Goal: Information Seeking & Learning: Compare options

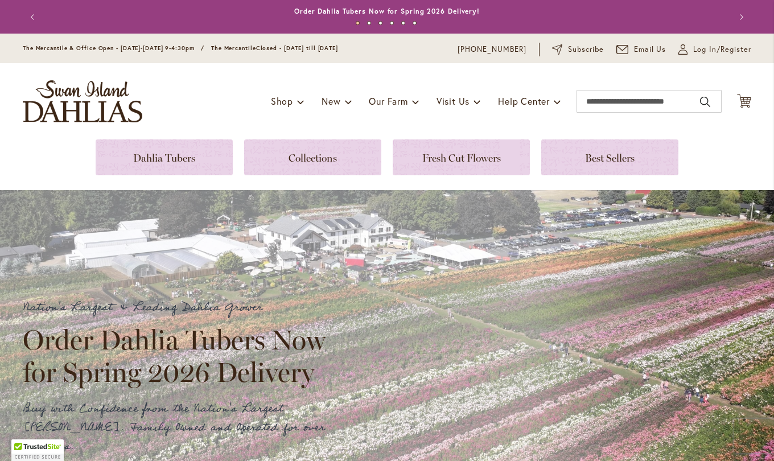
click at [178, 149] on link at bounding box center [164, 157] width 137 height 36
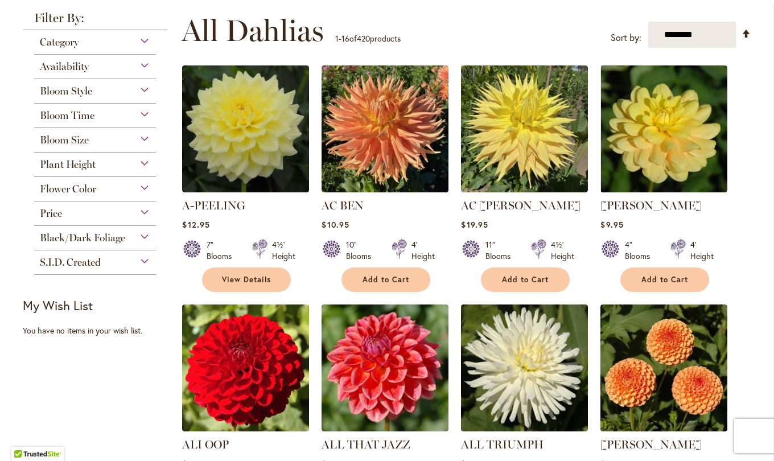
scroll to position [219, 0]
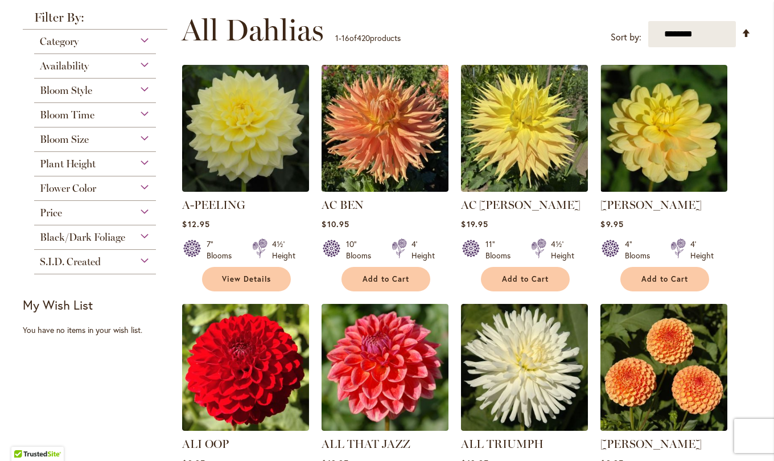
click at [147, 87] on div "Bloom Style" at bounding box center [95, 88] width 122 height 18
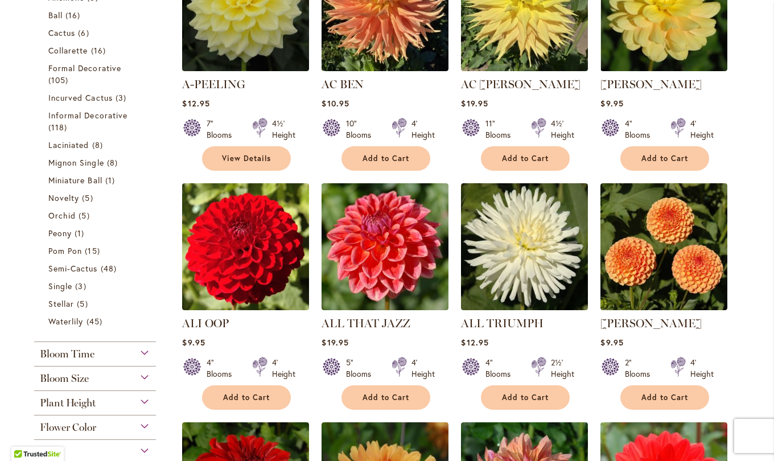
scroll to position [344, 0]
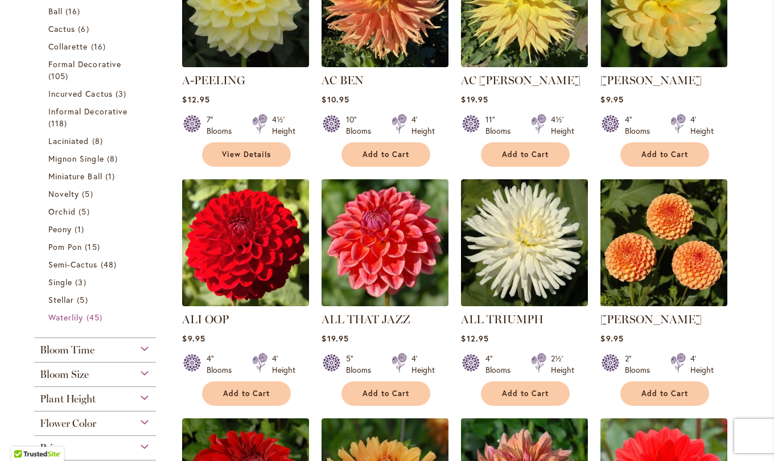
click at [88, 318] on span "45 items" at bounding box center [96, 317] width 19 height 12
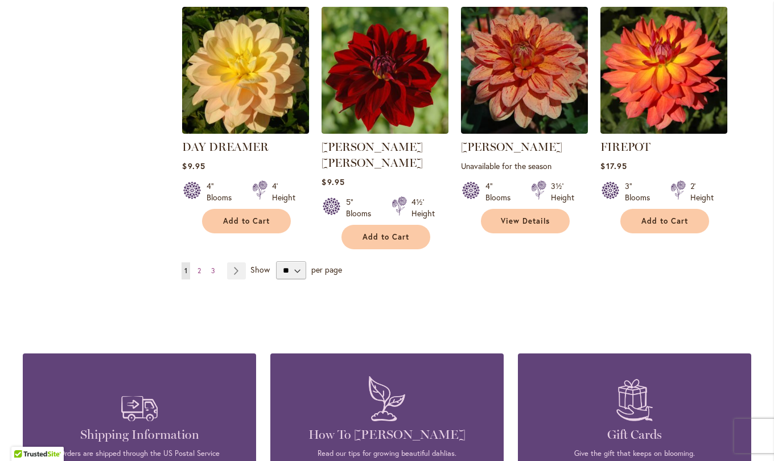
scroll to position [970, 0]
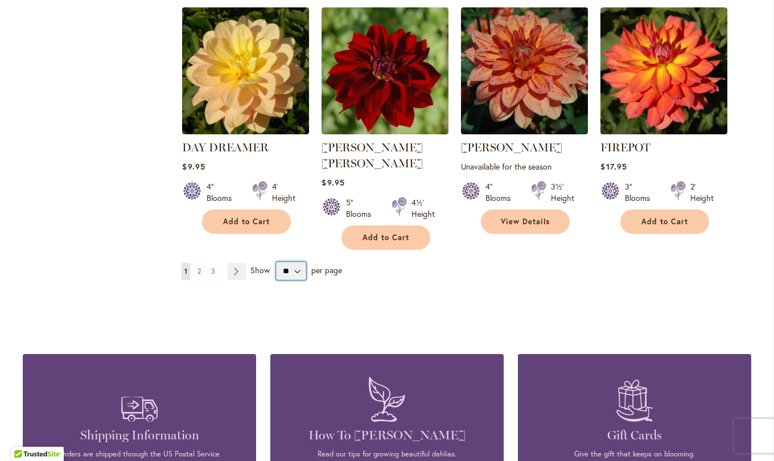
click at [289, 262] on select "** ** ** **" at bounding box center [291, 271] width 30 height 18
select select "**"
click at [276, 262] on select "** ** ** **" at bounding box center [291, 271] width 30 height 18
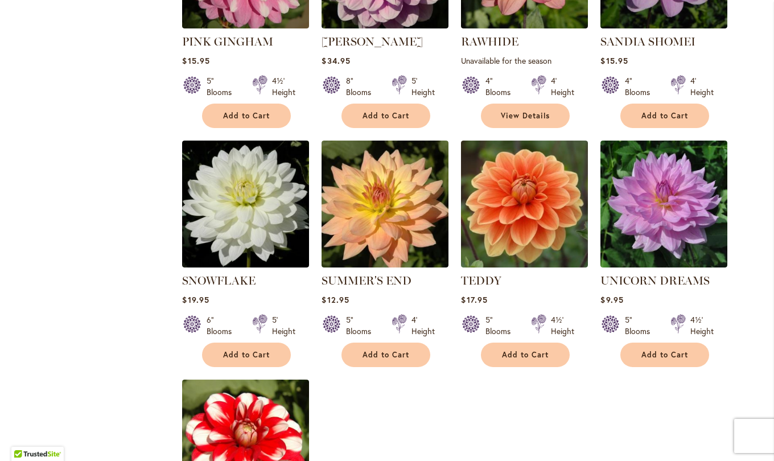
scroll to position [2573, 0]
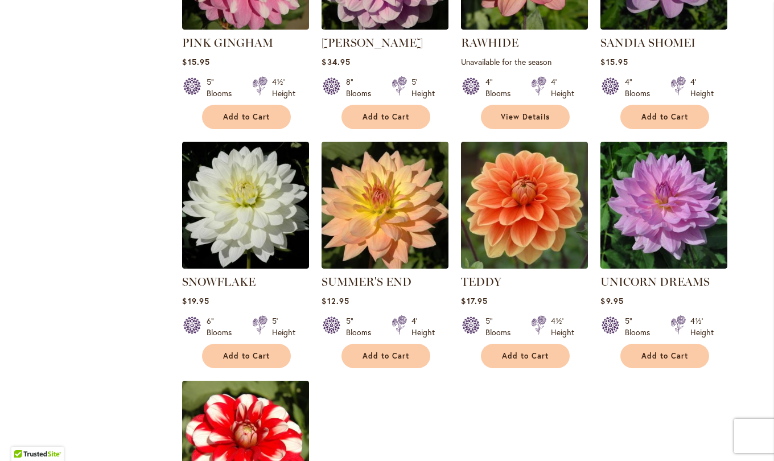
click at [388, 179] on img at bounding box center [385, 205] width 127 height 127
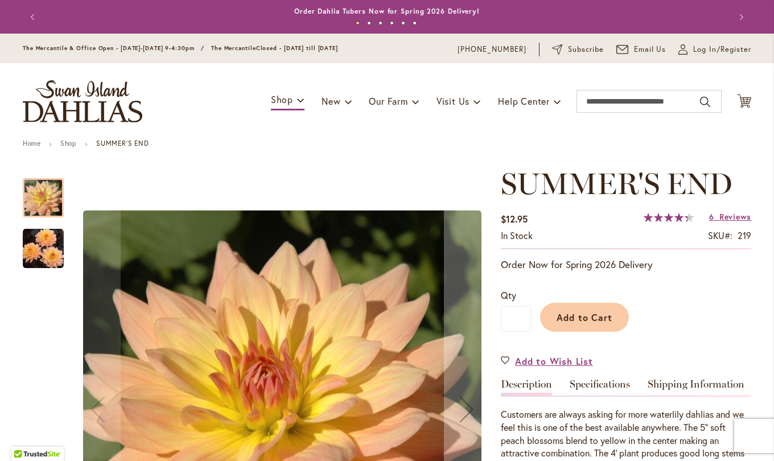
click at [602, 388] on link "Specifications" at bounding box center [600, 387] width 60 height 17
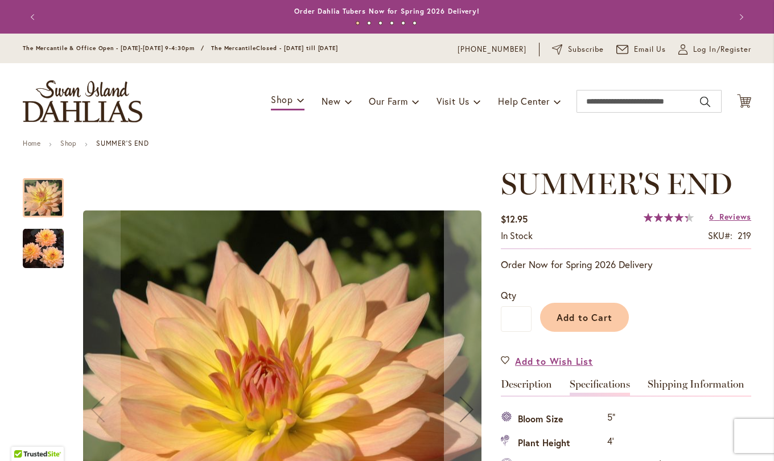
scroll to position [379, 0]
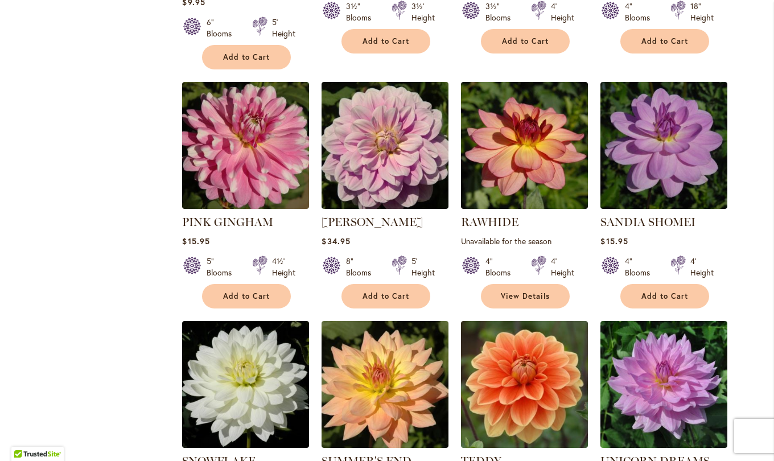
scroll to position [2395, 0]
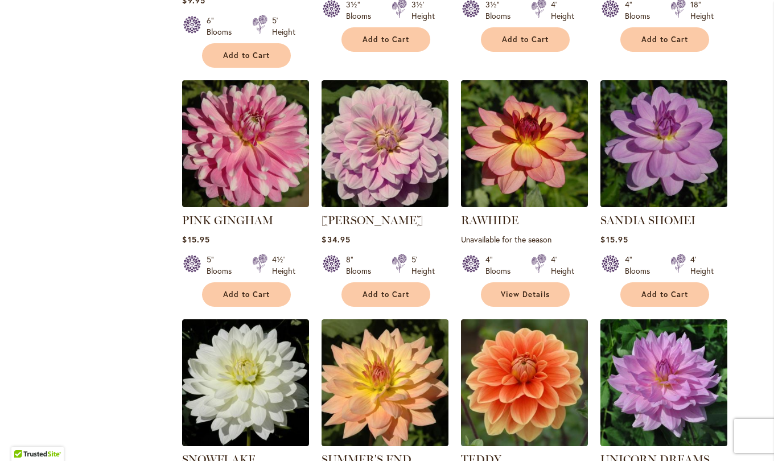
click at [525, 342] on img at bounding box center [524, 382] width 127 height 127
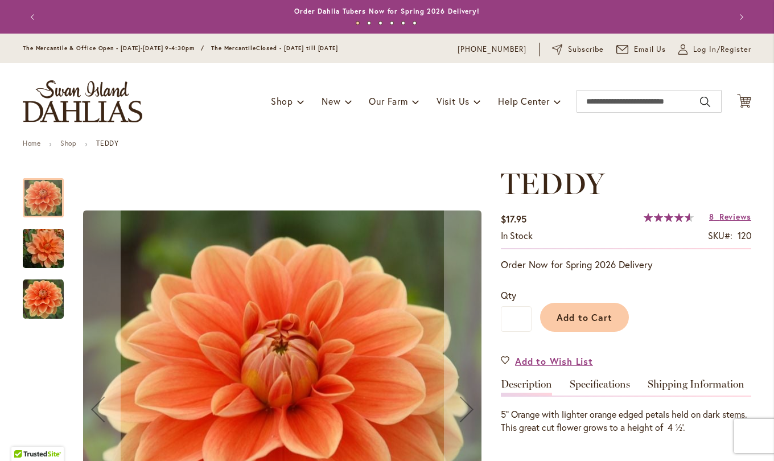
click at [598, 390] on link "Specifications" at bounding box center [600, 387] width 60 height 17
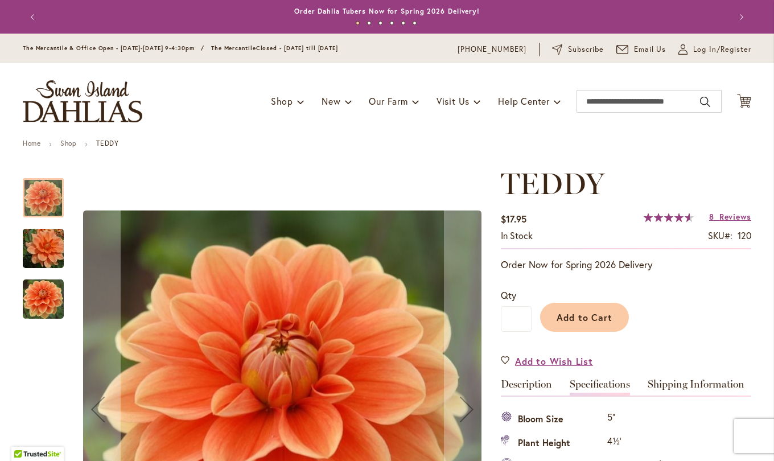
scroll to position [379, 0]
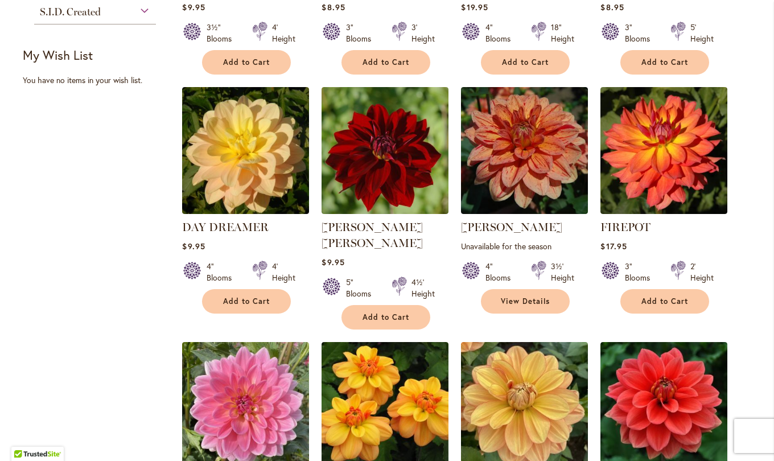
scroll to position [891, 0]
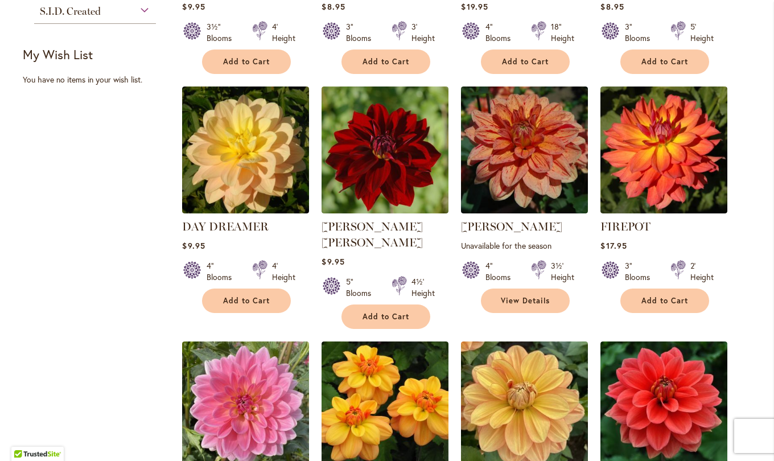
click at [659, 185] on img at bounding box center [664, 150] width 127 height 127
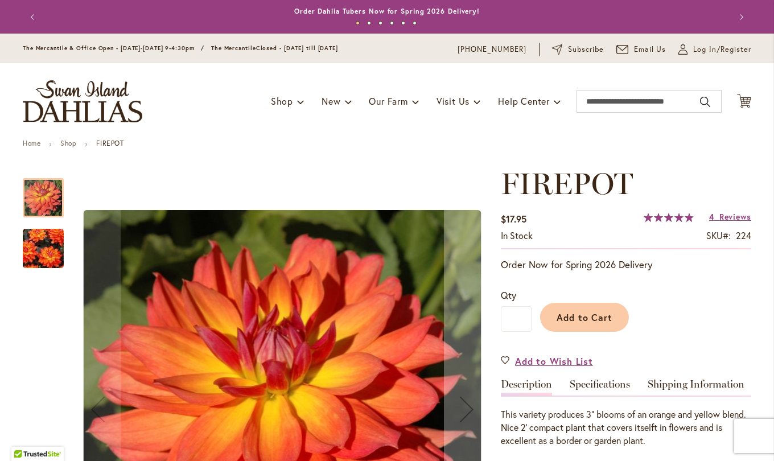
click at [604, 387] on link "Specifications" at bounding box center [600, 387] width 60 height 17
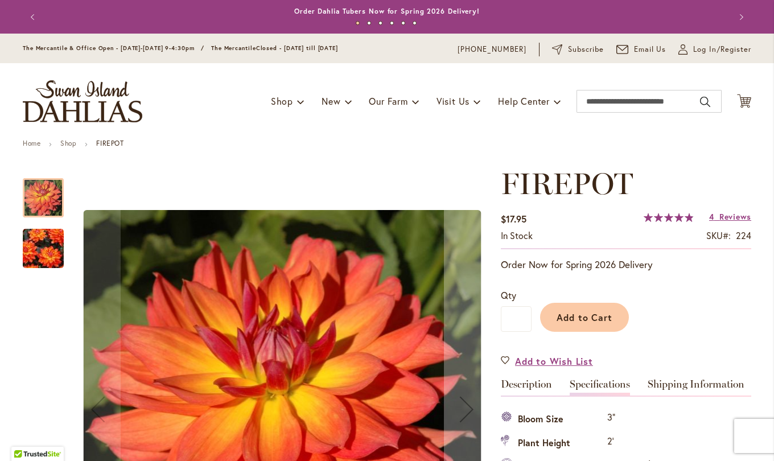
scroll to position [379, 0]
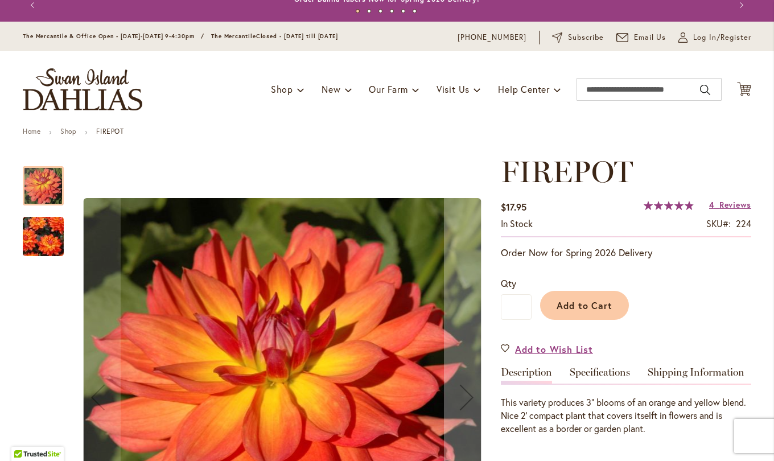
scroll to position [13, 0]
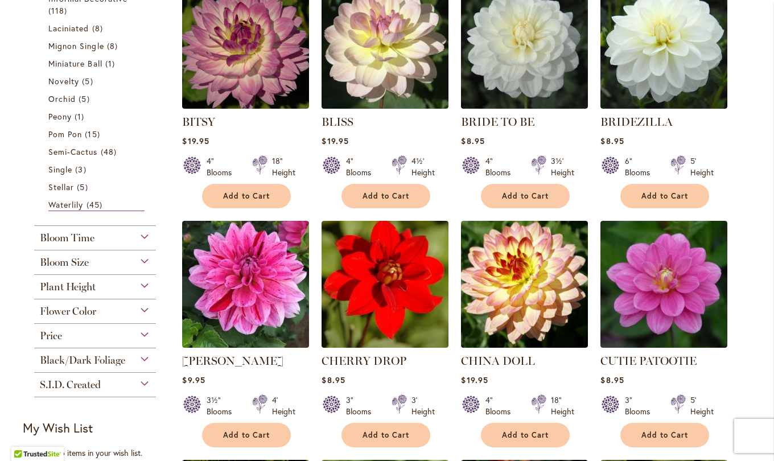
scroll to position [493, 0]
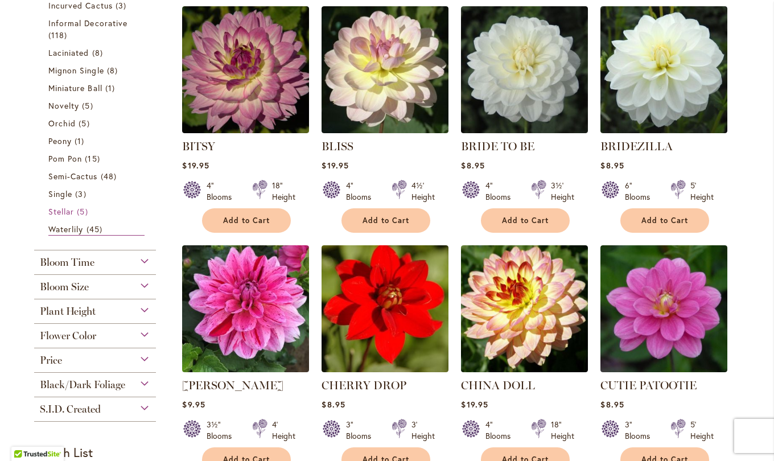
click at [65, 213] on span "Stellar" at bounding box center [61, 211] width 26 height 11
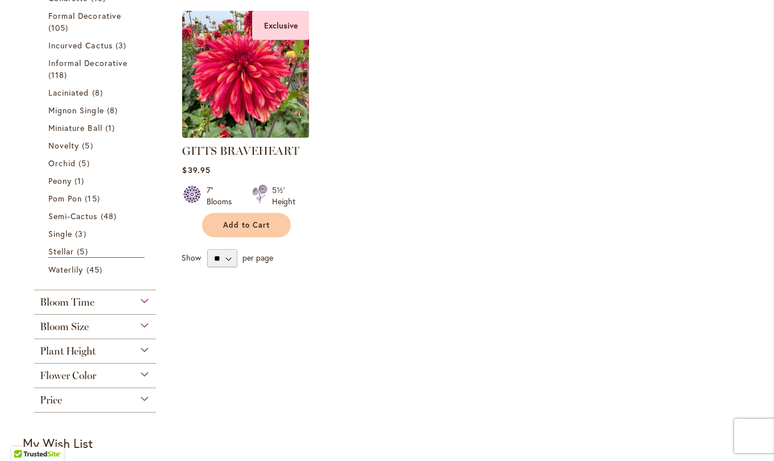
scroll to position [480, 0]
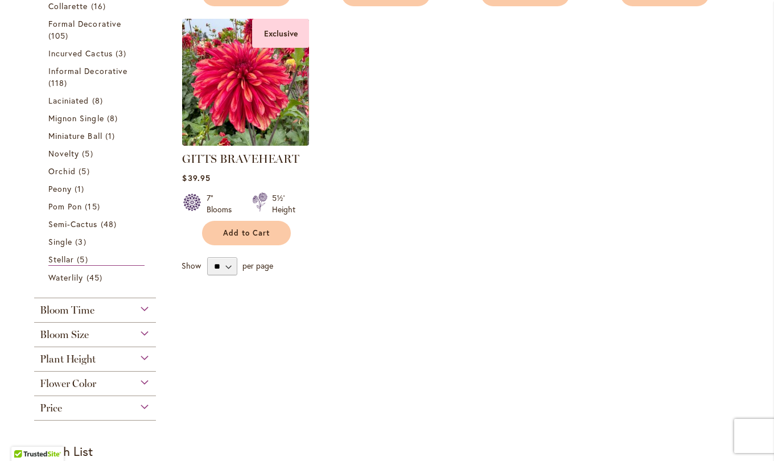
click at [76, 242] on span "3 items" at bounding box center [82, 242] width 14 height 12
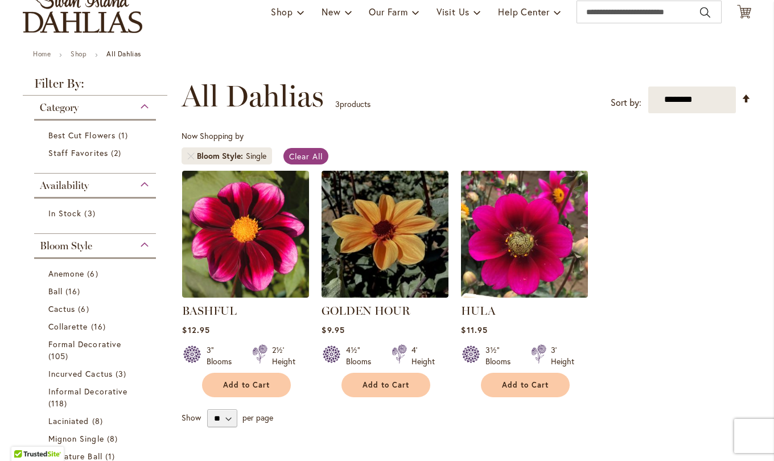
scroll to position [90, 0]
click at [246, 251] on img at bounding box center [245, 233] width 127 height 127
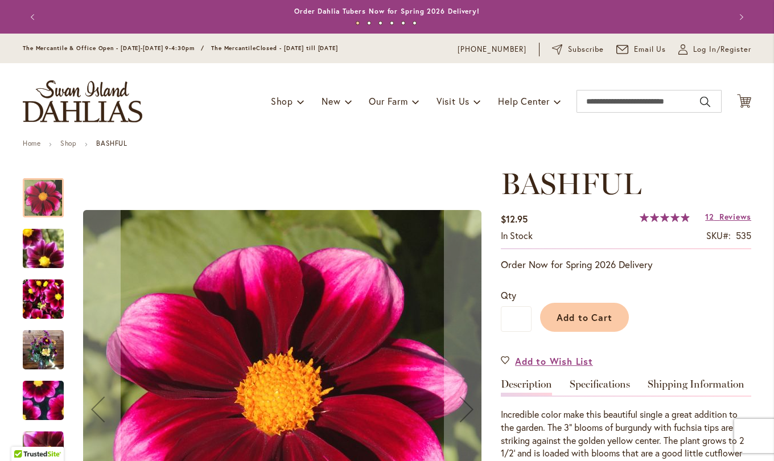
click at [606, 388] on link "Specifications" at bounding box center [600, 387] width 60 height 17
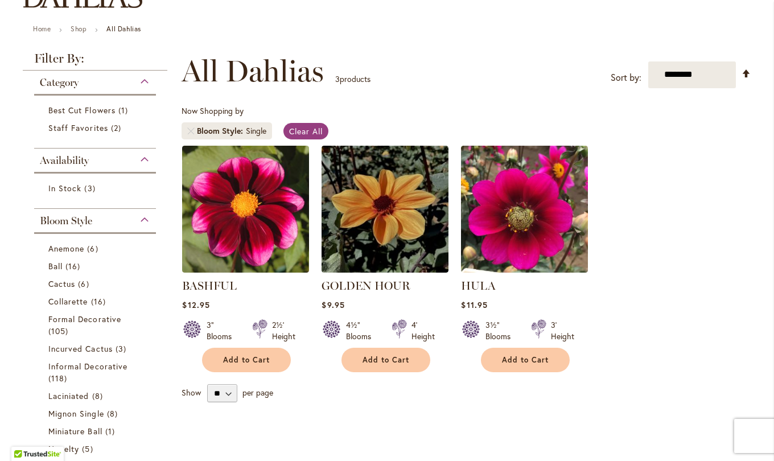
scroll to position [121, 0]
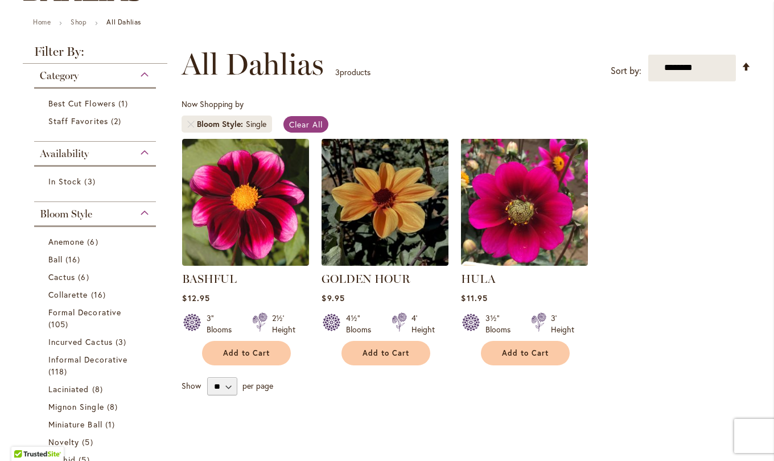
click at [522, 221] on img at bounding box center [524, 202] width 127 height 127
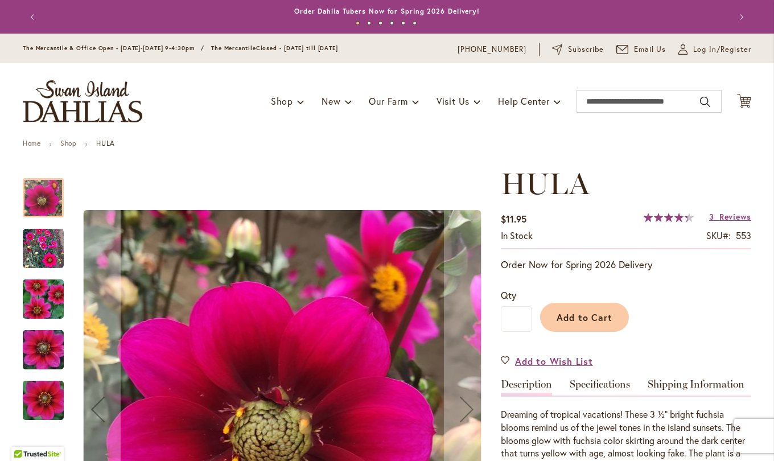
click at [595, 387] on link "Specifications" at bounding box center [600, 387] width 60 height 17
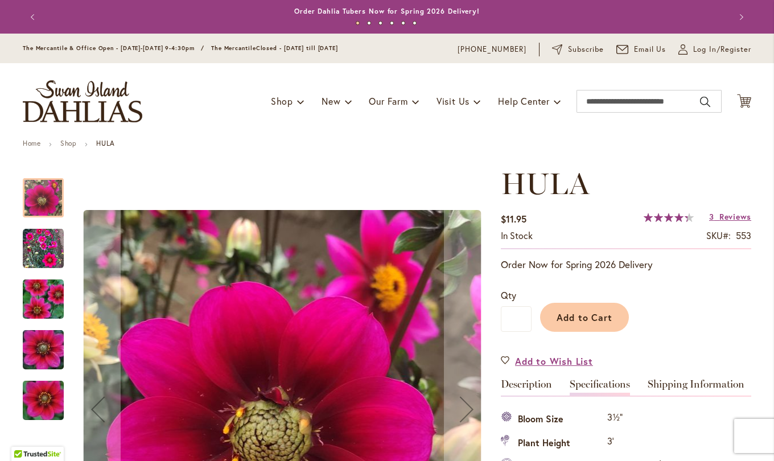
scroll to position [379, 0]
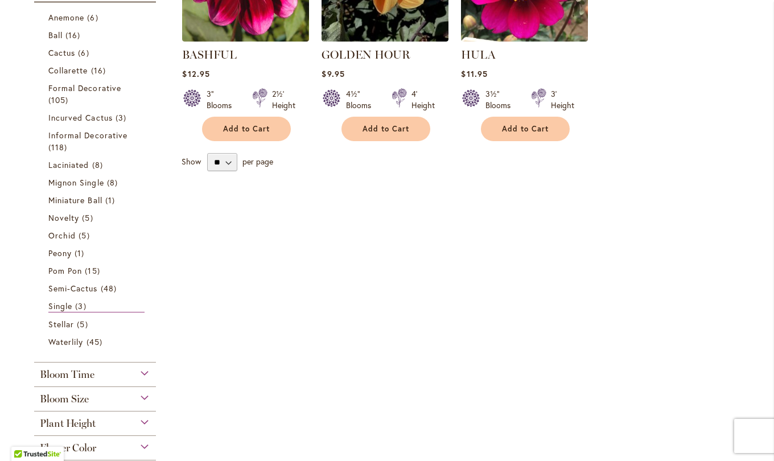
scroll to position [347, 0]
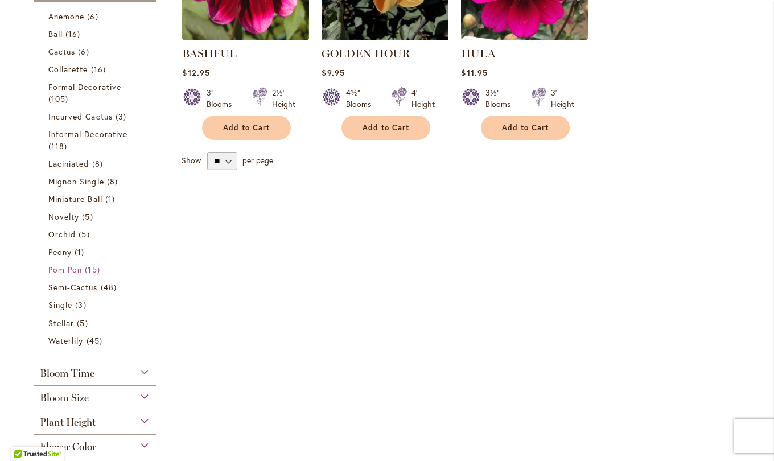
click at [68, 268] on span "Pom Pon" at bounding box center [65, 269] width 34 height 11
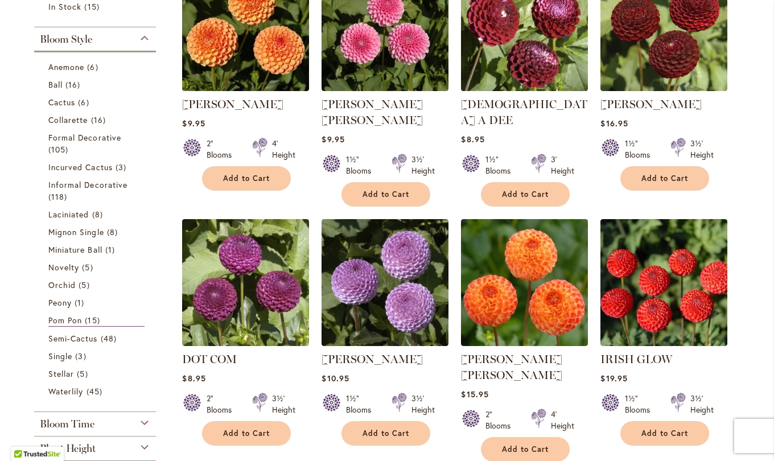
scroll to position [299, 0]
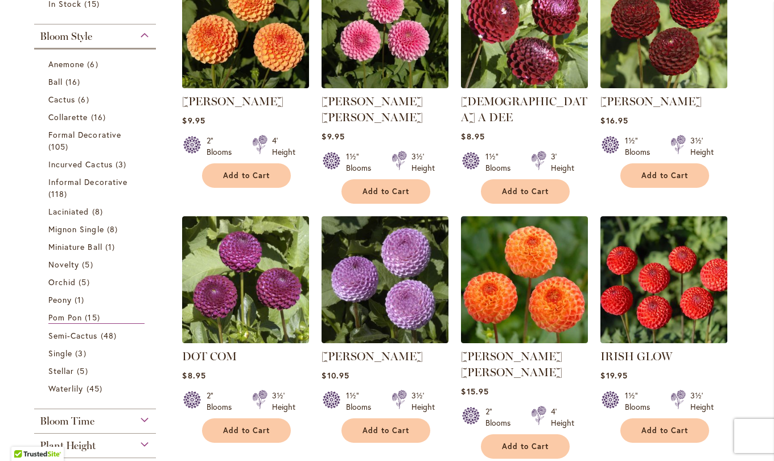
click at [61, 285] on span "Orchid" at bounding box center [61, 282] width 27 height 11
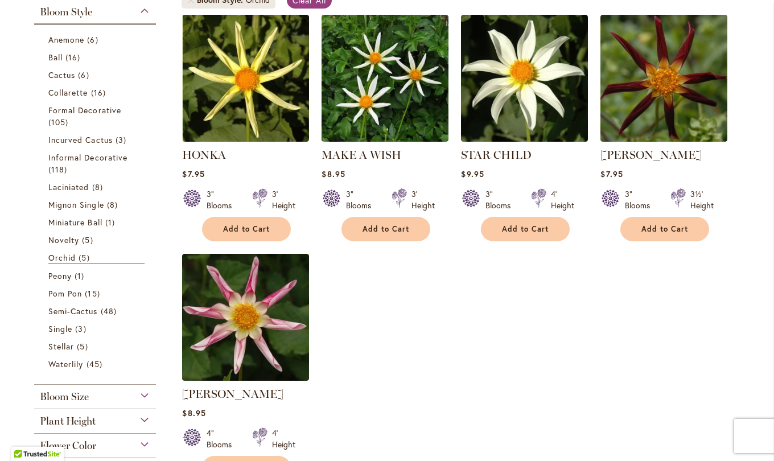
scroll to position [261, 0]
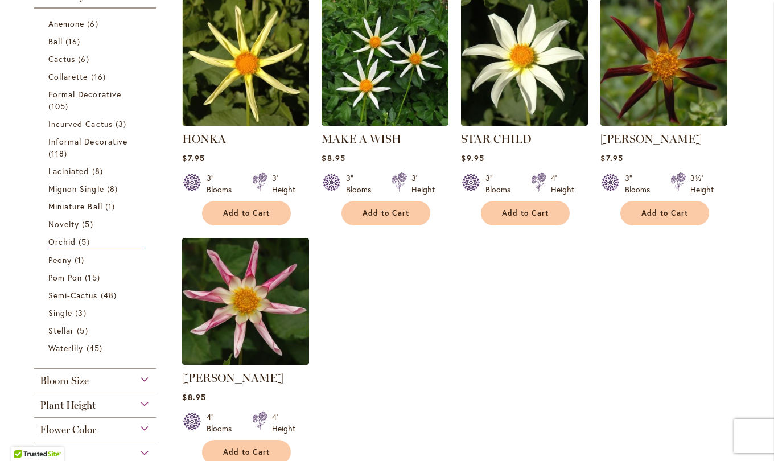
click at [252, 314] on img at bounding box center [245, 301] width 127 height 127
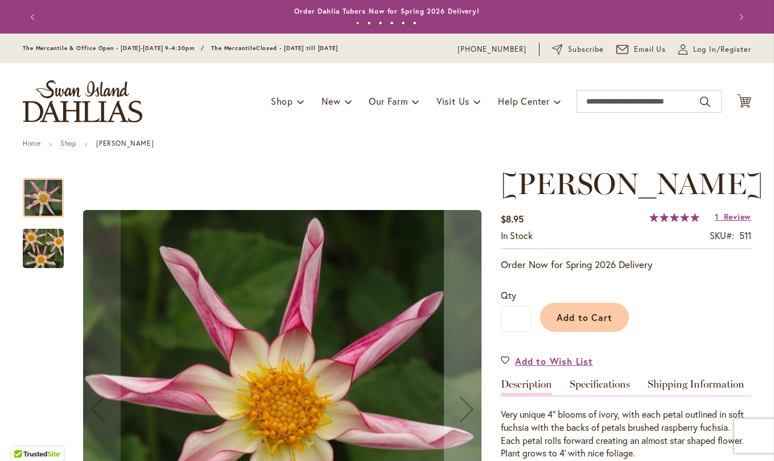
click at [590, 386] on link "Specifications" at bounding box center [600, 387] width 60 height 17
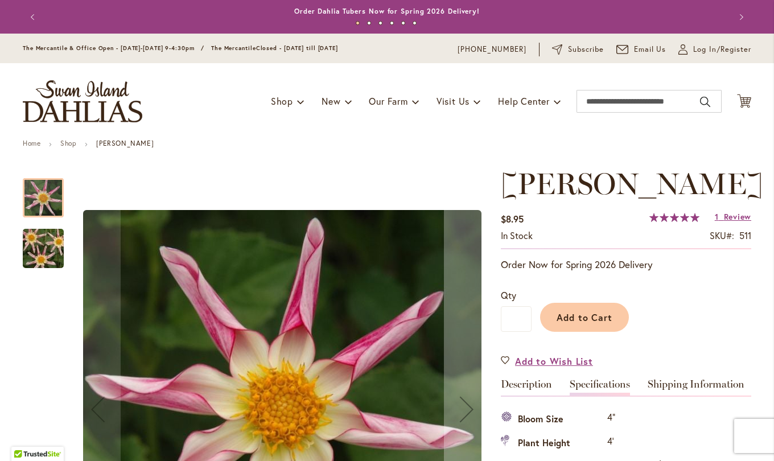
scroll to position [379, 0]
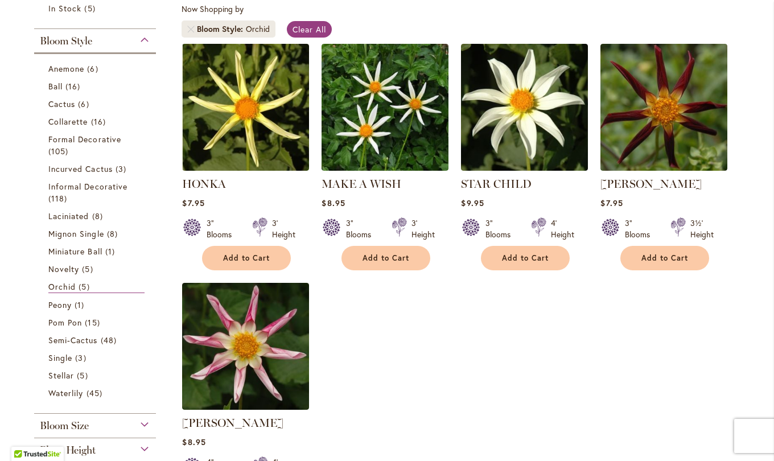
scroll to position [217, 0]
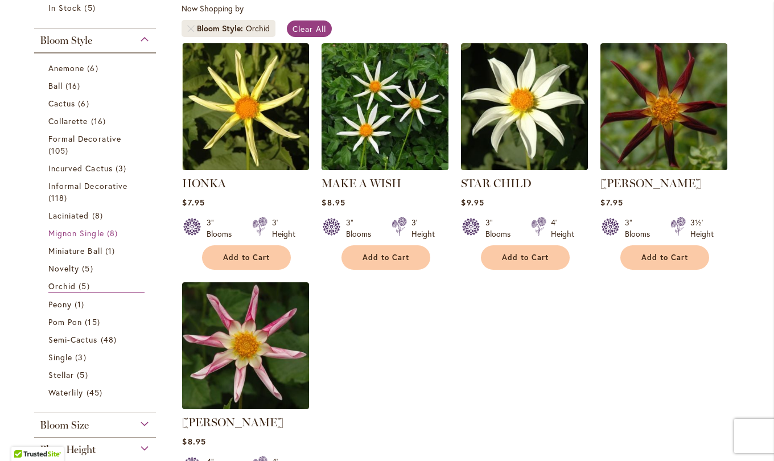
click at [77, 234] on span "Mignon Single" at bounding box center [76, 233] width 56 height 11
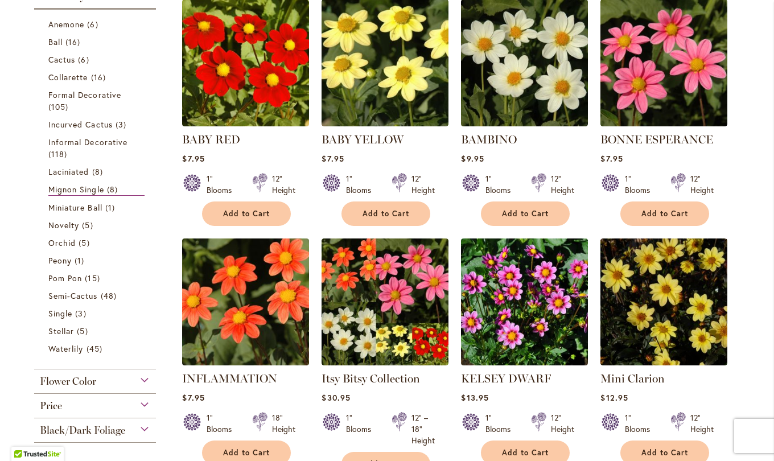
scroll to position [261, 0]
click at [86, 75] on link "Collarette 16 items" at bounding box center [96, 77] width 96 height 12
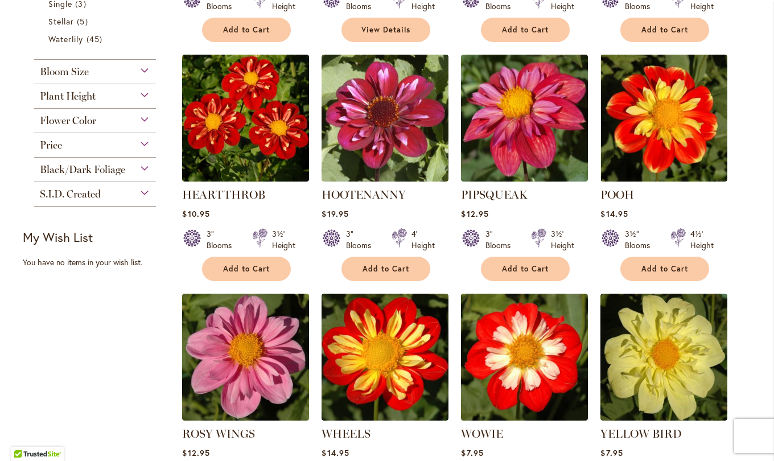
scroll to position [677, 0]
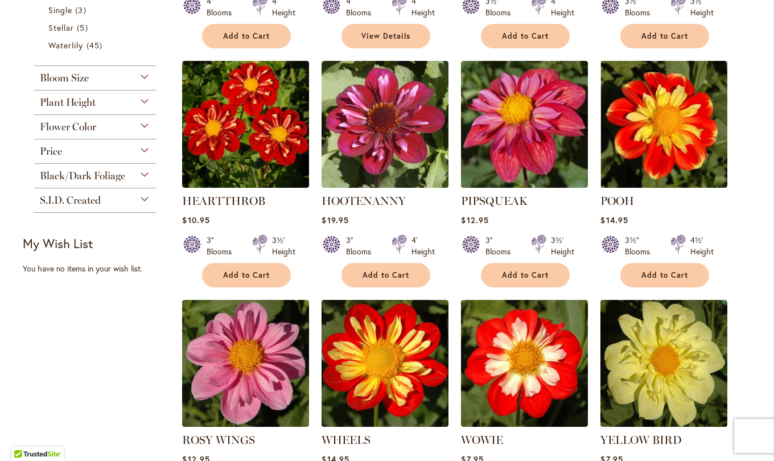
click at [520, 143] on img at bounding box center [524, 124] width 127 height 127
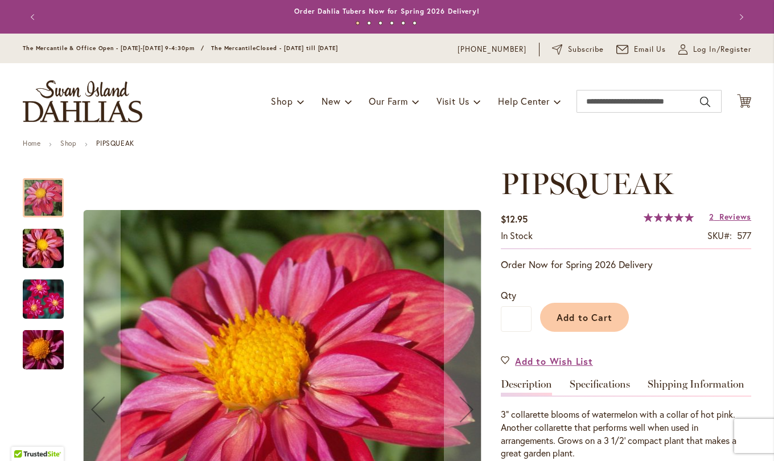
click at [602, 385] on link "Specifications" at bounding box center [600, 387] width 60 height 17
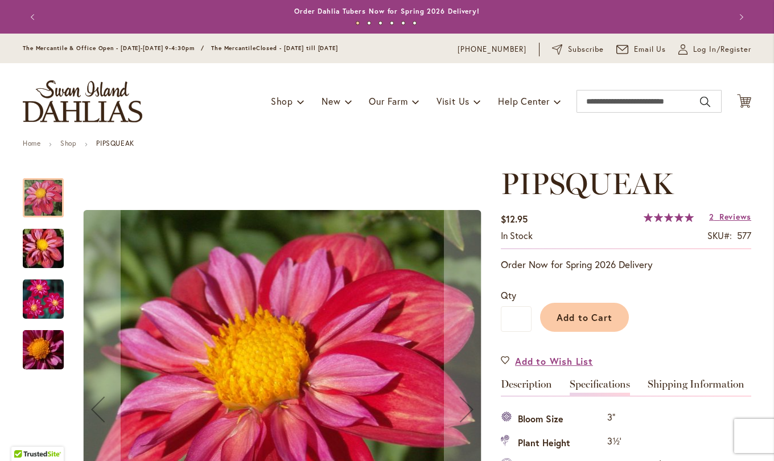
scroll to position [379, 0]
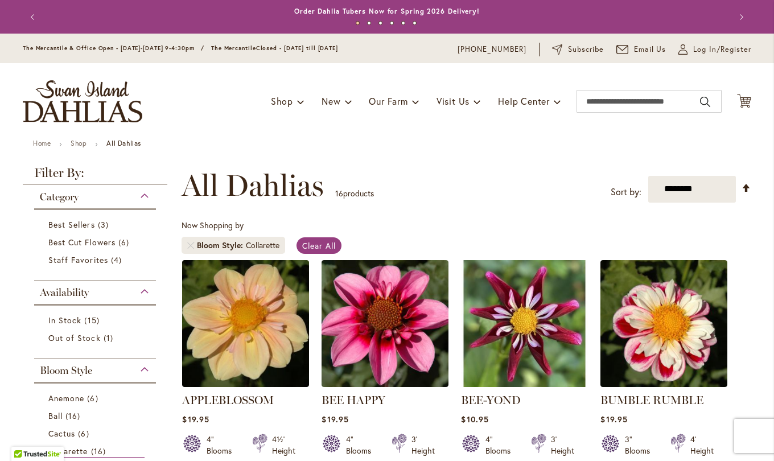
click at [508, 354] on img at bounding box center [524, 323] width 127 height 127
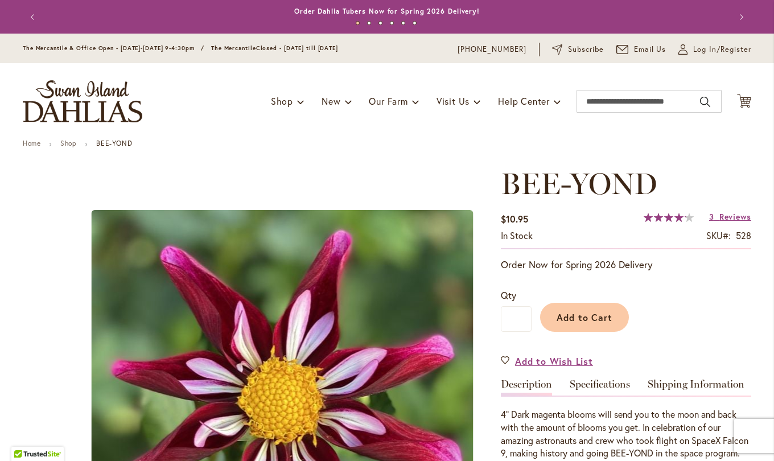
click at [588, 387] on link "Specifications" at bounding box center [600, 387] width 60 height 17
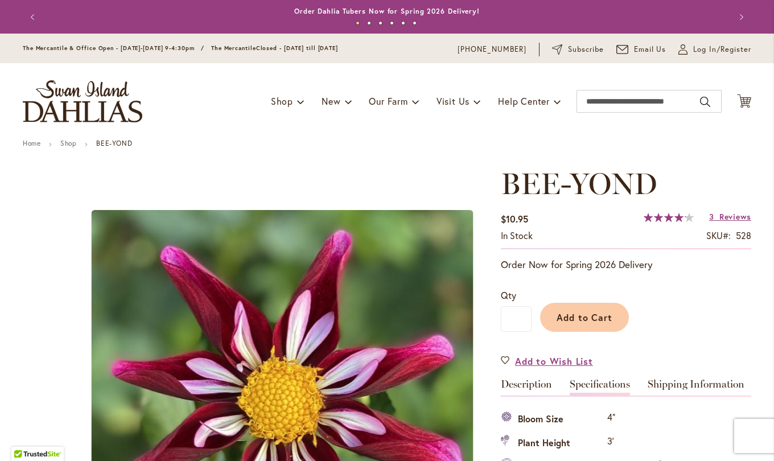
scroll to position [379, 0]
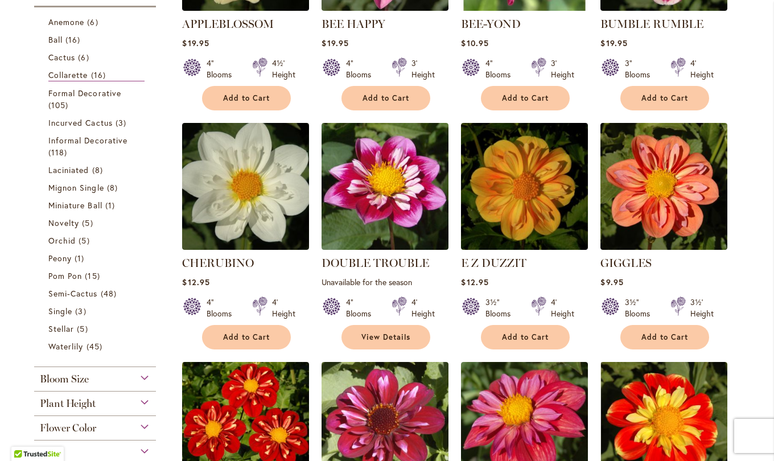
scroll to position [385, 0]
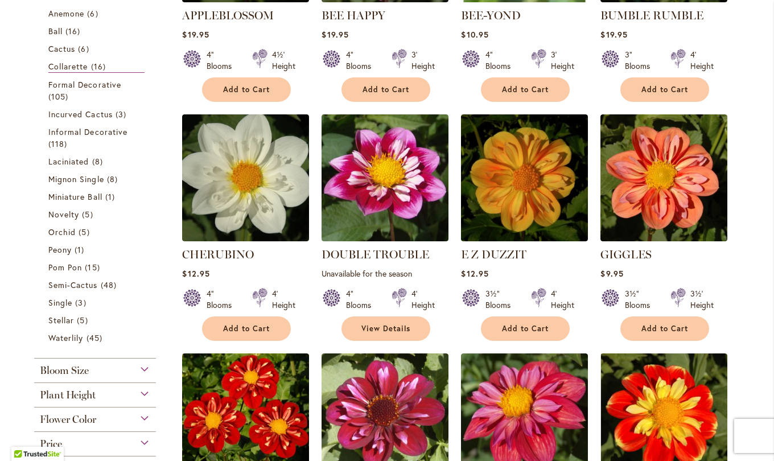
click at [667, 215] on img at bounding box center [664, 177] width 127 height 127
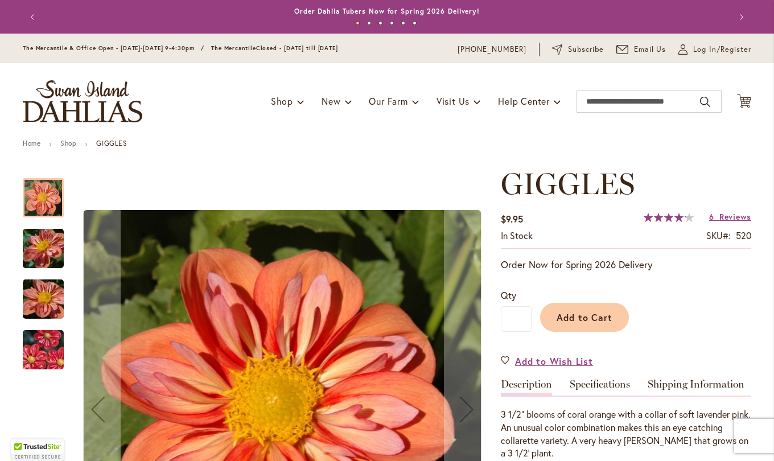
click at [609, 392] on link "Specifications" at bounding box center [600, 387] width 60 height 17
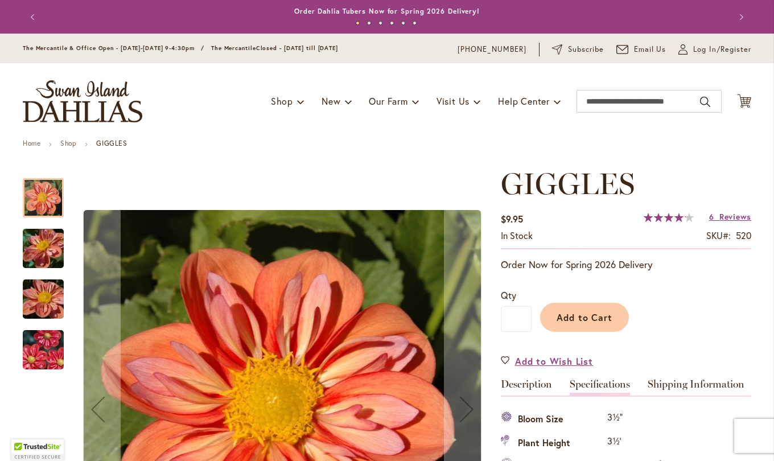
scroll to position [379, 0]
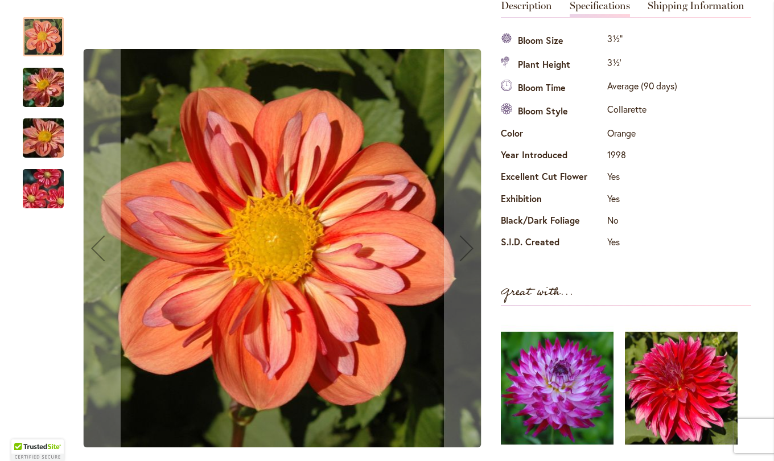
click at [462, 244] on div "Next" at bounding box center [467, 248] width 46 height 46
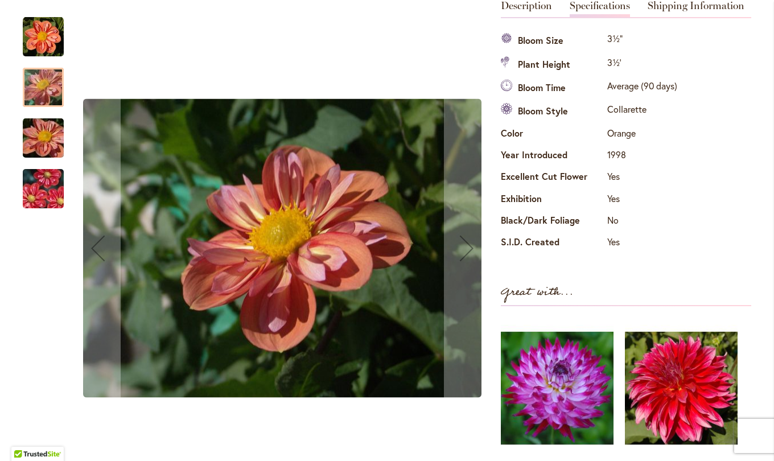
click at [462, 252] on div "Next" at bounding box center [467, 248] width 46 height 46
